Goal: Transaction & Acquisition: Purchase product/service

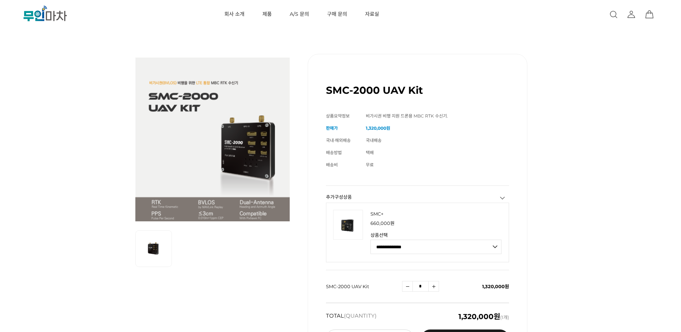
scroll to position [155, 0]
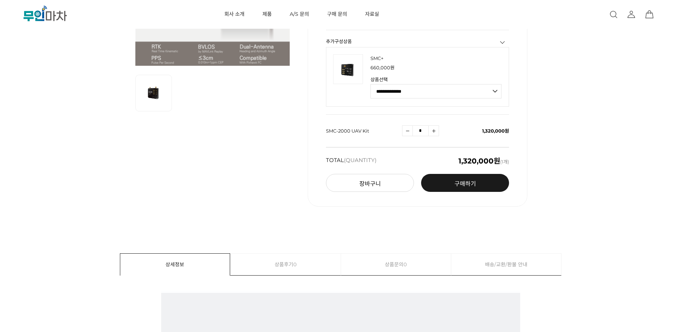
click at [416, 95] on select "**********" at bounding box center [435, 91] width 131 height 14
select select "**********"
click at [370, 84] on select "**********" at bounding box center [435, 91] width 131 height 14
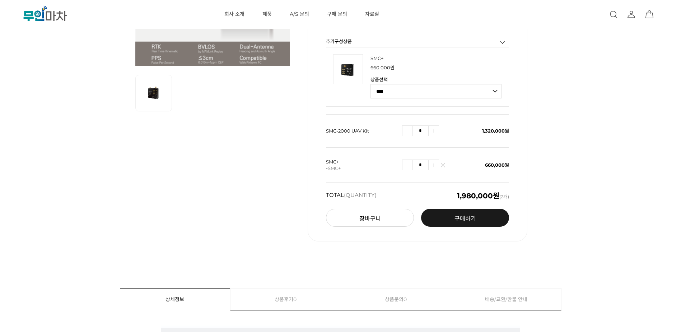
scroll to position [0, 0]
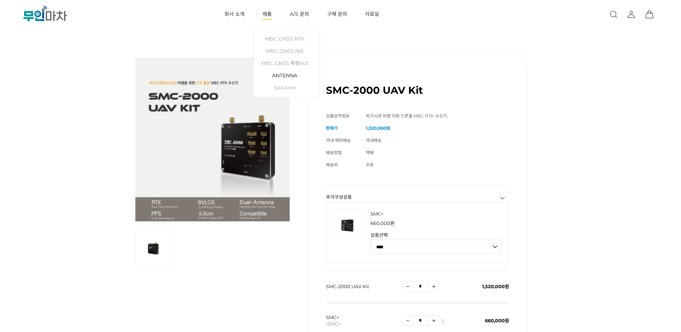
click at [293, 76] on link "ANTENNA" at bounding box center [286, 75] width 59 height 12
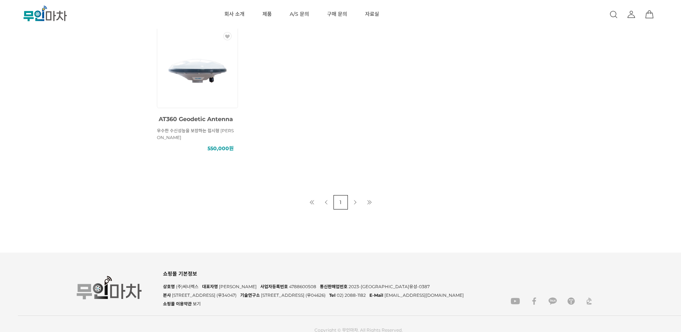
scroll to position [428, 0]
click at [206, 97] on img at bounding box center [197, 65] width 65 height 65
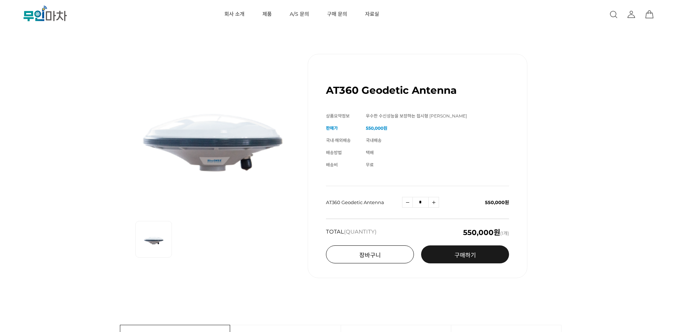
click at [365, 257] on button "장바구니" at bounding box center [370, 254] width 88 height 18
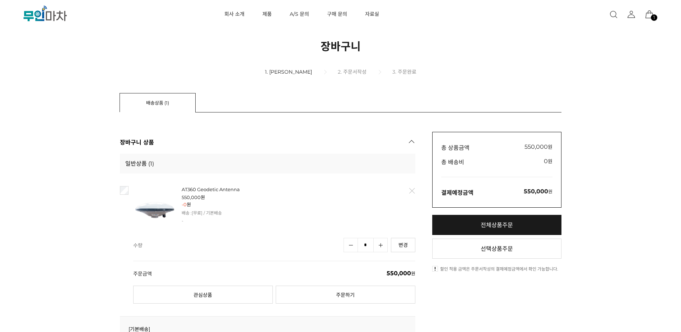
scroll to position [155, 0]
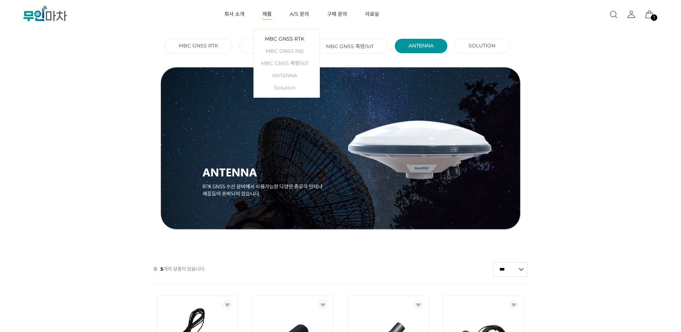
click at [277, 38] on link "MBC GNSS RTK" at bounding box center [286, 39] width 59 height 12
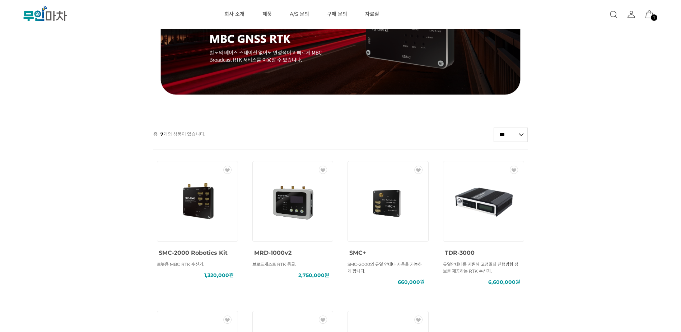
scroll to position [155, 0]
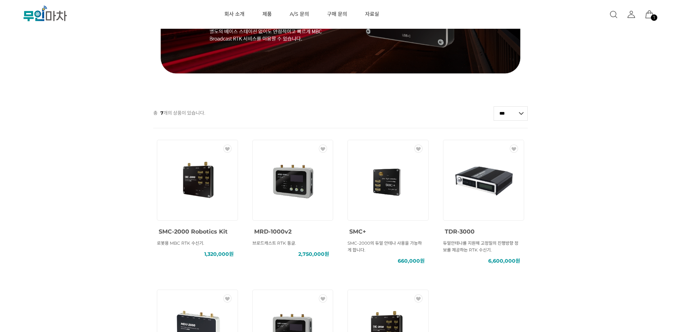
click at [200, 197] on img at bounding box center [197, 180] width 65 height 65
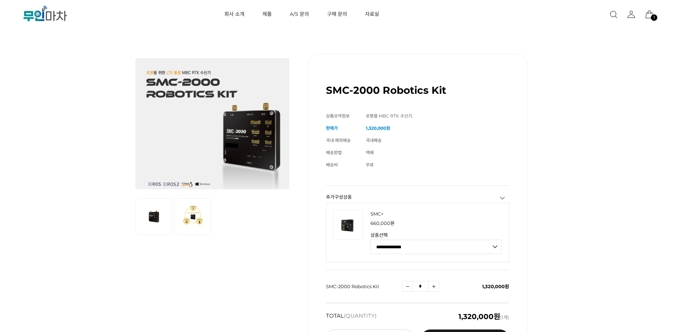
scroll to position [155, 0]
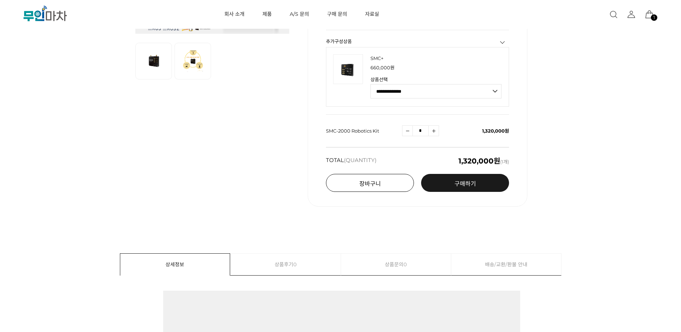
click at [380, 183] on button "장바구니" at bounding box center [370, 183] width 88 height 18
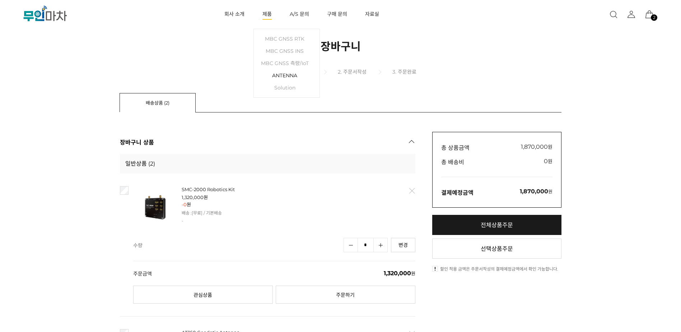
click at [281, 77] on link "ANTENNA" at bounding box center [286, 75] width 59 height 12
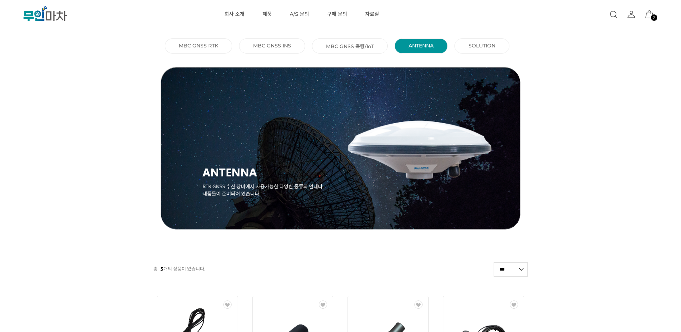
click at [486, 48] on link "SOLUTION ()" at bounding box center [481, 45] width 27 height 6
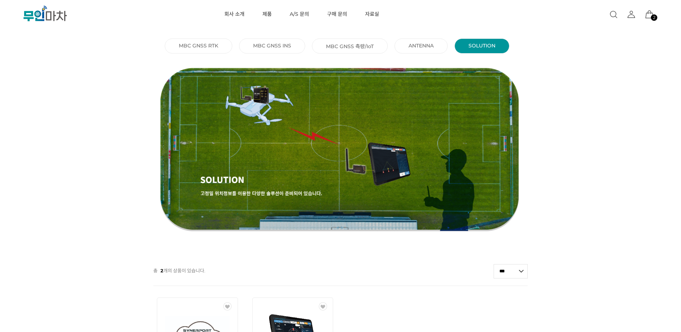
click at [355, 47] on link "MBC GNSS 측량/IoT ()" at bounding box center [350, 45] width 48 height 7
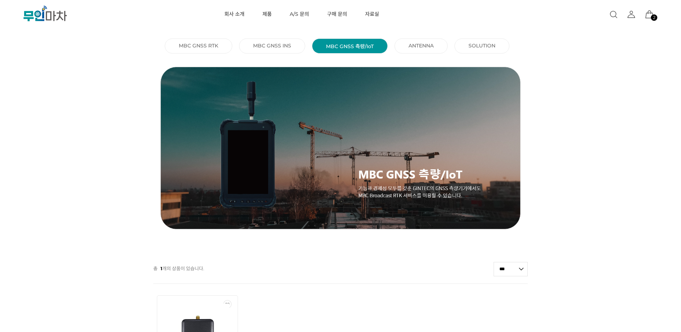
click at [261, 46] on link "MBC GNSS INS ()" at bounding box center [272, 45] width 38 height 6
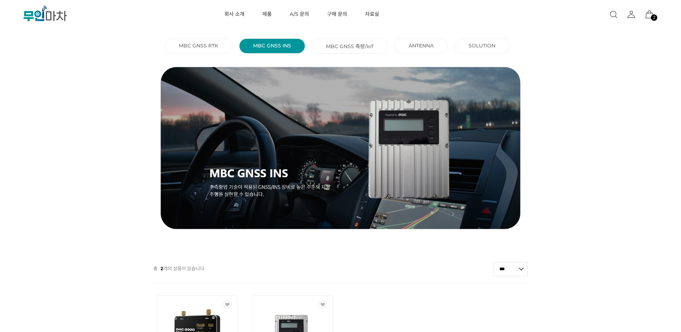
click at [195, 46] on link "MBC GNSS RTK ()" at bounding box center [198, 45] width 39 height 6
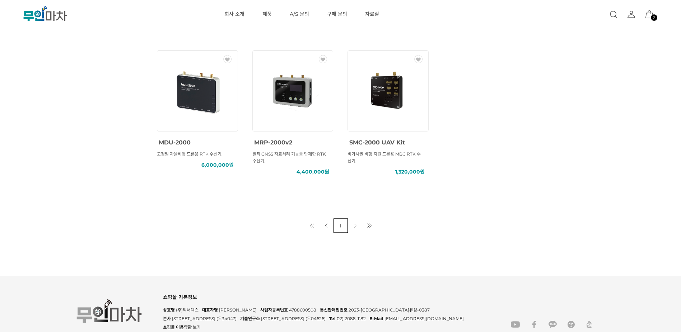
scroll to position [426, 0]
